Goal: Task Accomplishment & Management: Manage account settings

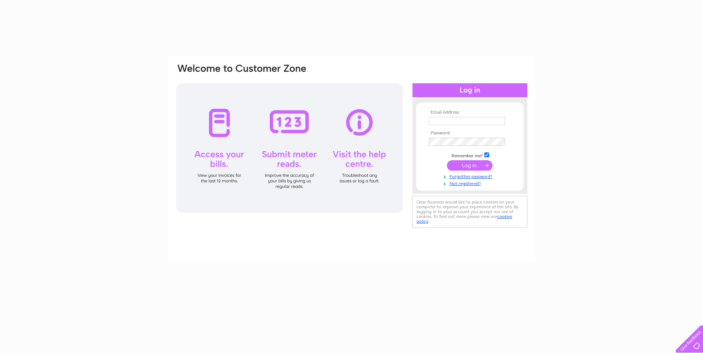
type input "accounts@hbhydraulics.co.uk"
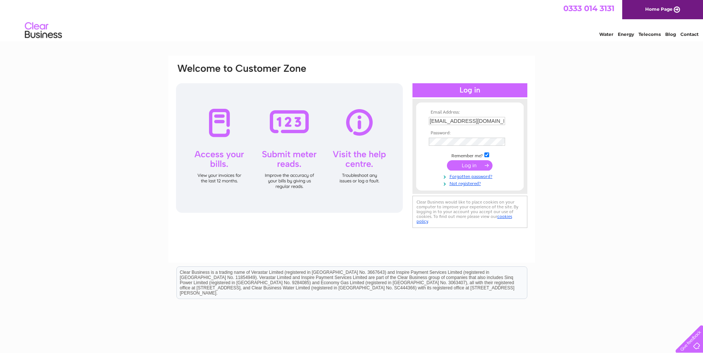
click at [482, 167] on input "submit" at bounding box center [470, 165] width 46 height 10
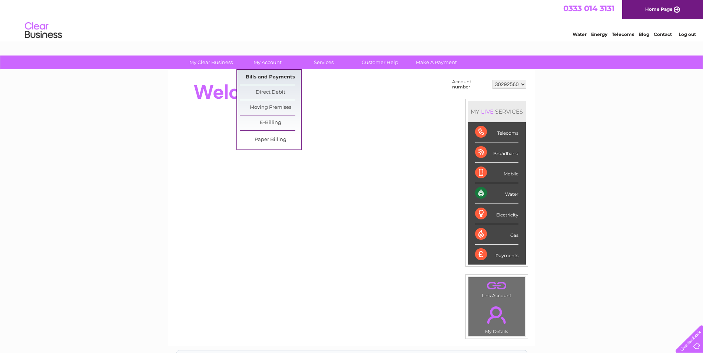
click at [266, 77] on link "Bills and Payments" at bounding box center [270, 77] width 61 height 15
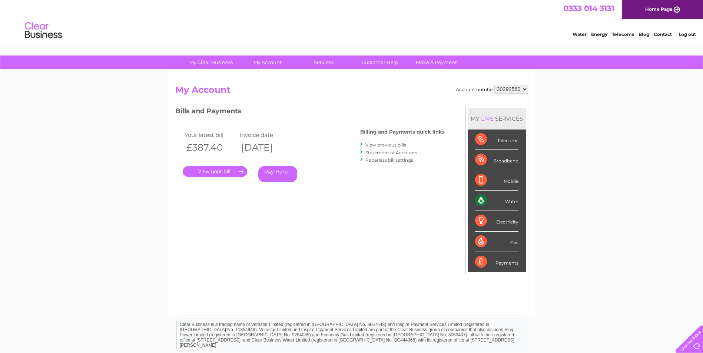
click at [219, 171] on link "." at bounding box center [215, 171] width 64 height 11
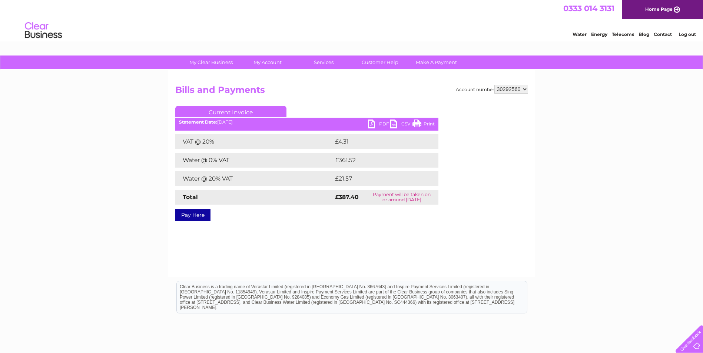
click at [372, 122] on link "PDF" at bounding box center [379, 125] width 22 height 11
click at [690, 31] on link "Log out" at bounding box center [686, 34] width 17 height 6
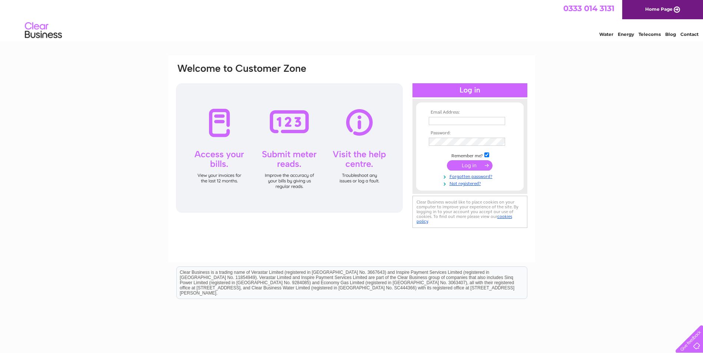
type input "accounts@hbhydraulics.co.uk"
